Goal: Task Accomplishment & Management: Manage account settings

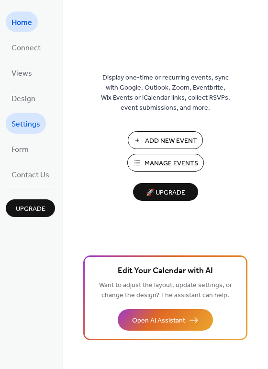
click at [23, 123] on span "Settings" at bounding box center [25, 124] width 29 height 15
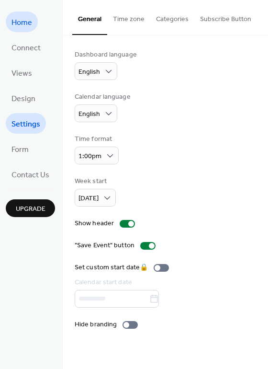
click at [20, 20] on span "Home" at bounding box center [21, 22] width 21 height 15
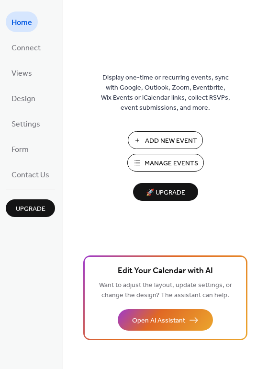
click at [172, 165] on span "Manage Events" at bounding box center [172, 163] width 54 height 10
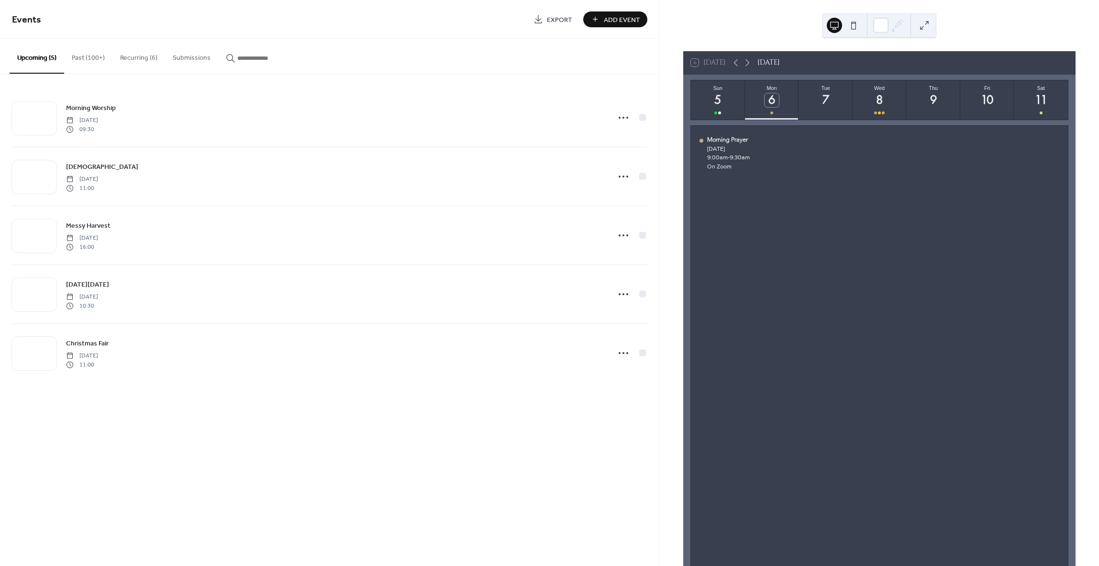
click at [129, 56] on button "Recurring (6)" at bounding box center [138, 56] width 53 height 34
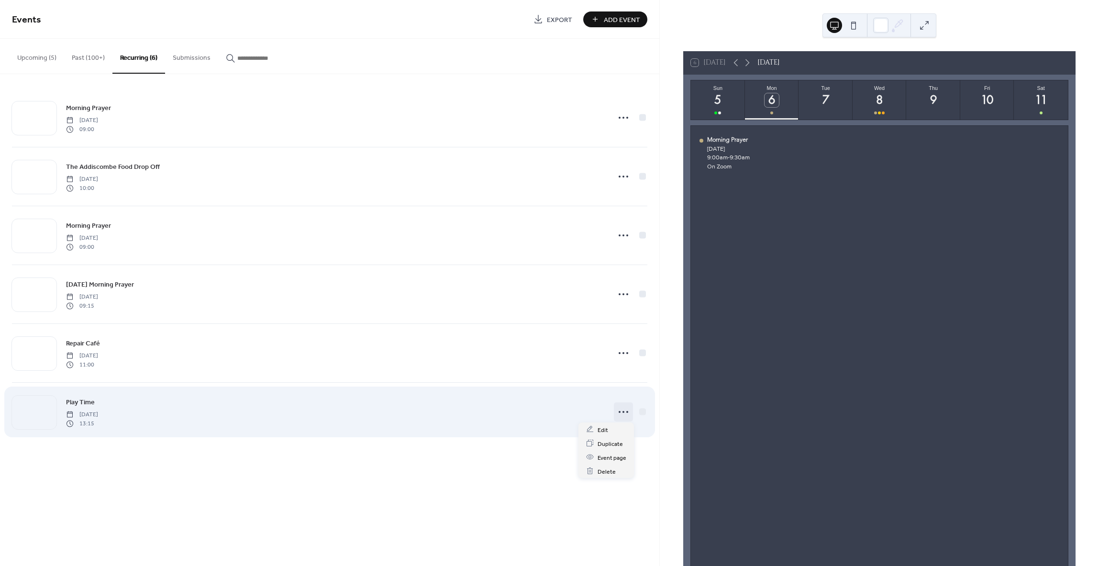
click at [623, 412] on icon at bounding box center [623, 411] width 15 height 15
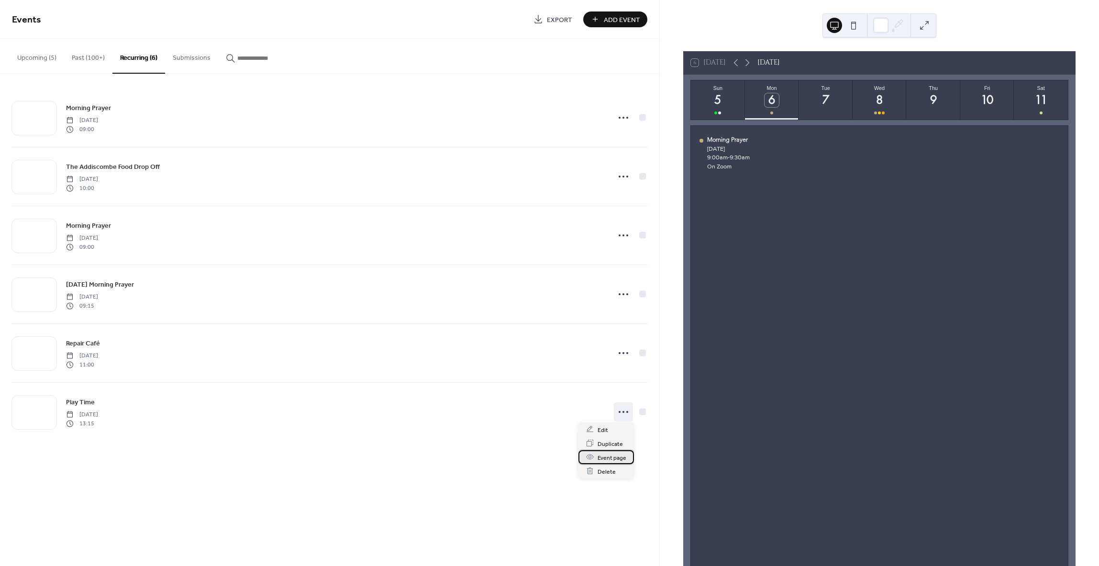
click at [609, 458] on span "Event page" at bounding box center [612, 458] width 29 height 10
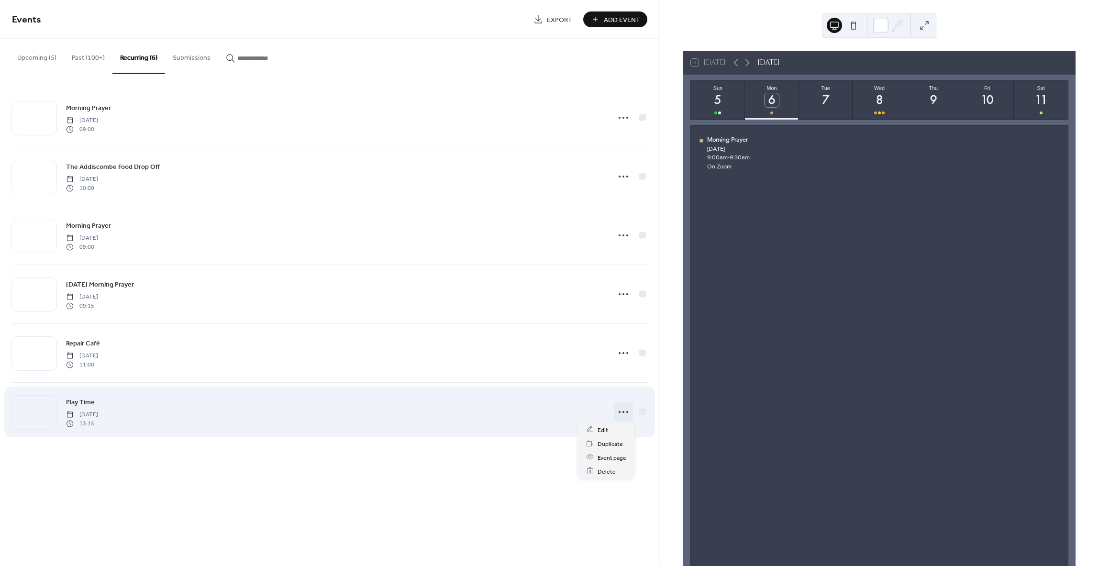
click at [625, 410] on icon at bounding box center [623, 411] width 15 height 15
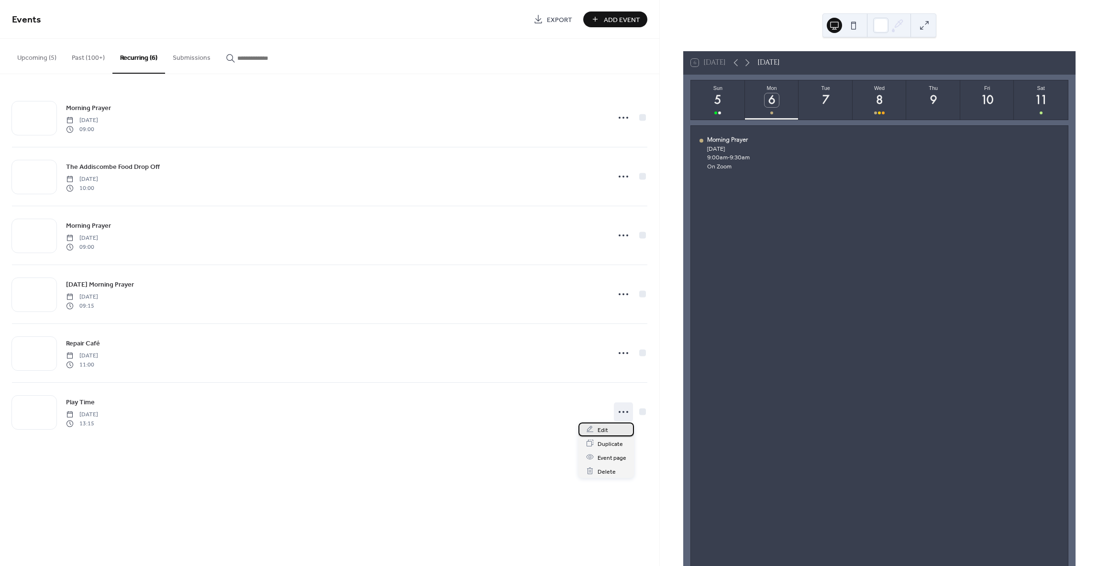
click at [600, 429] on span "Edit" at bounding box center [603, 430] width 11 height 10
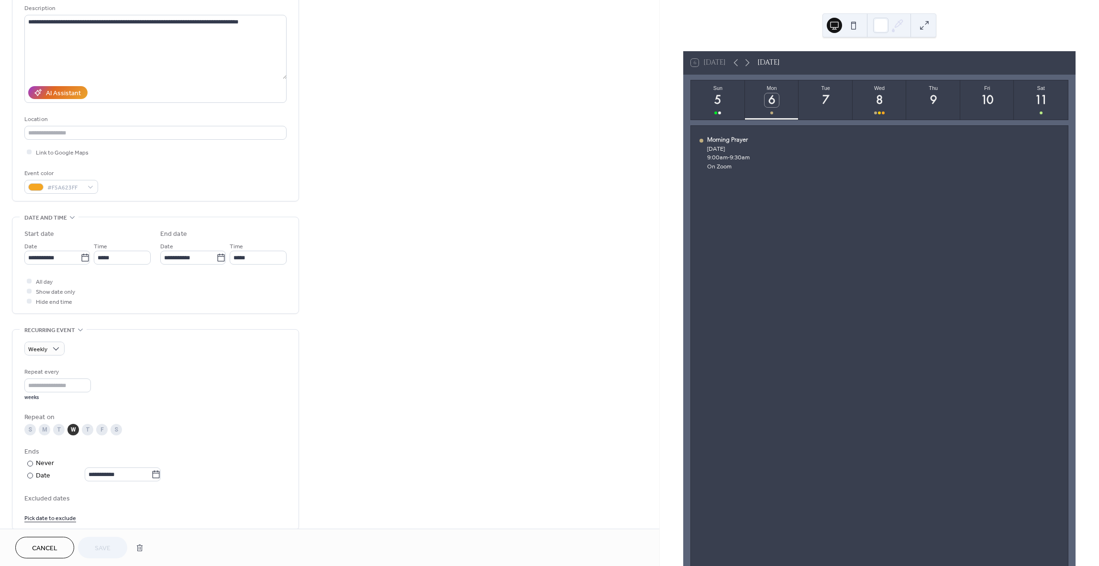
scroll to position [96, 0]
click at [157, 472] on body "**********" at bounding box center [549, 283] width 1099 height 566
click at [131, 389] on td "1" at bounding box center [132, 392] width 15 height 14
type input "**********"
click at [101, 549] on span "Save" at bounding box center [103, 549] width 16 height 10
